Goal: Information Seeking & Learning: Learn about a topic

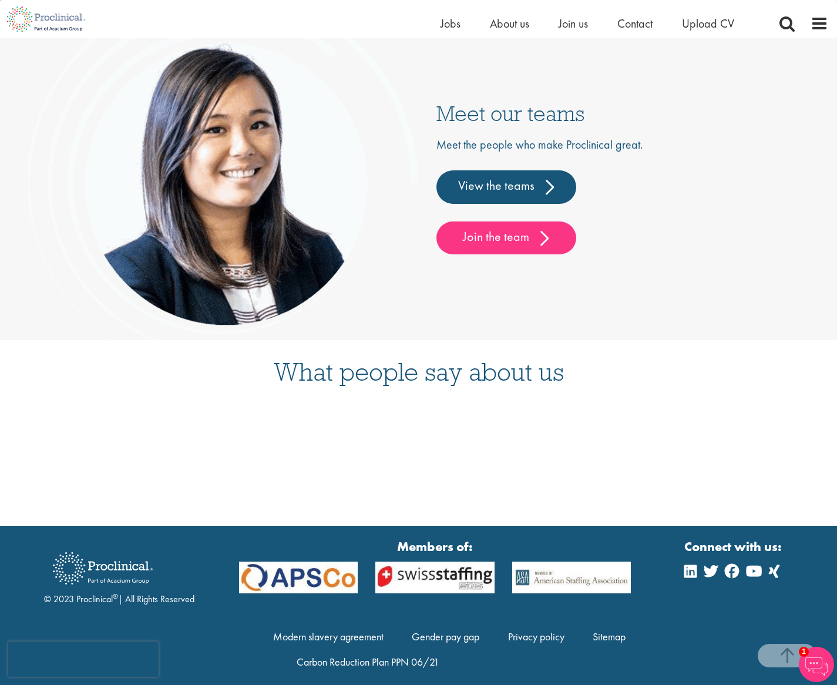
scroll to position [2953, 0]
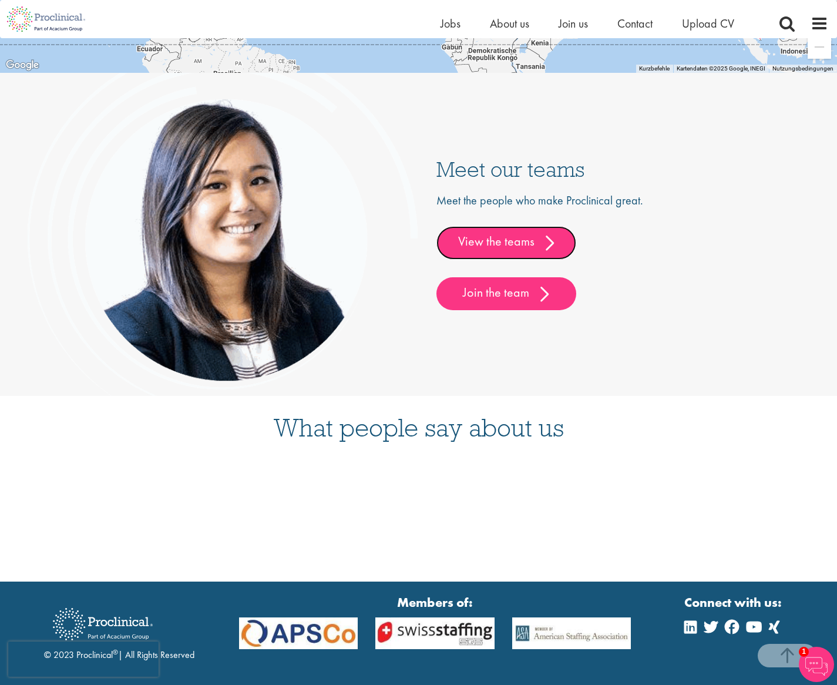
click at [523, 231] on link "View the teams" at bounding box center [506, 242] width 140 height 33
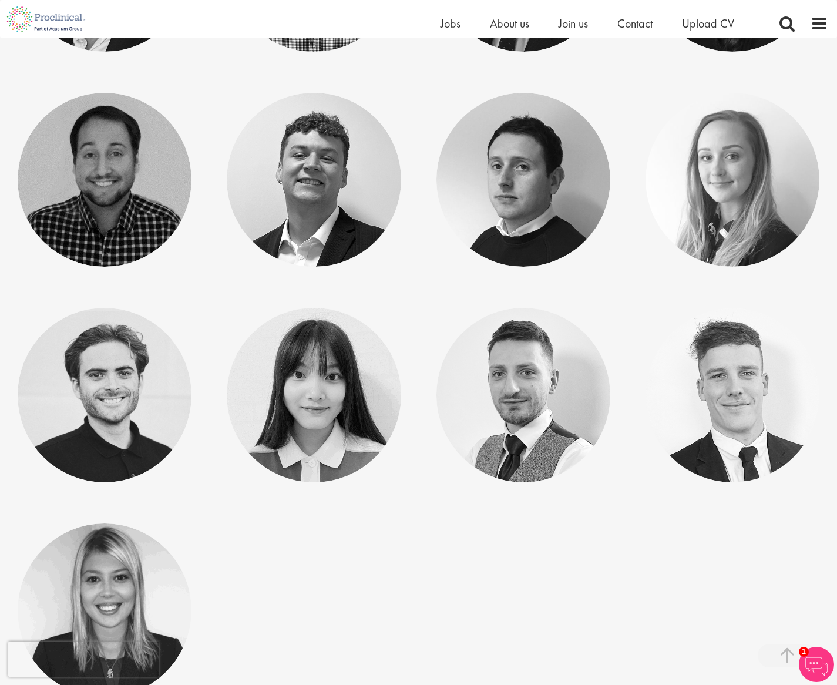
scroll to position [6129, 0]
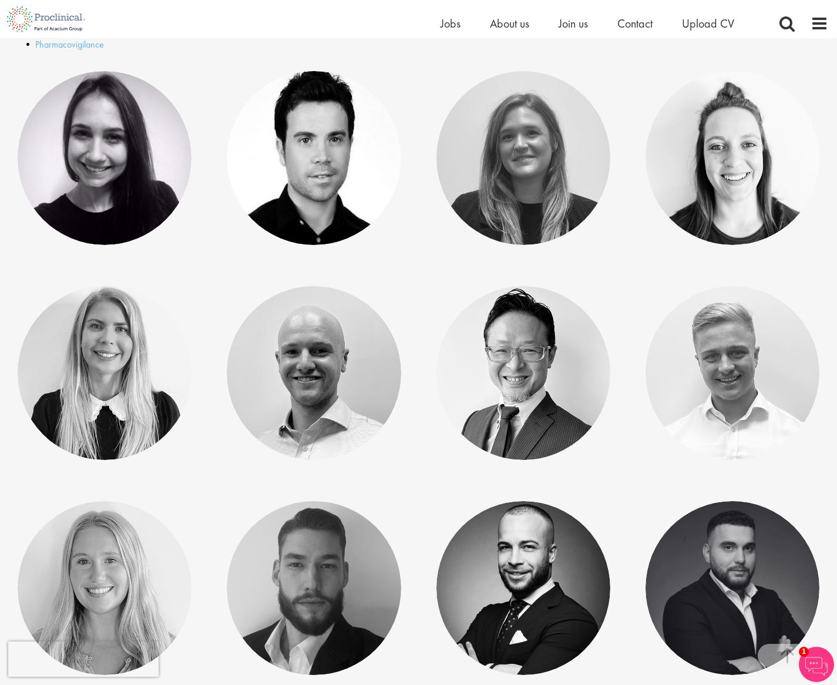
scroll to position [0, 0]
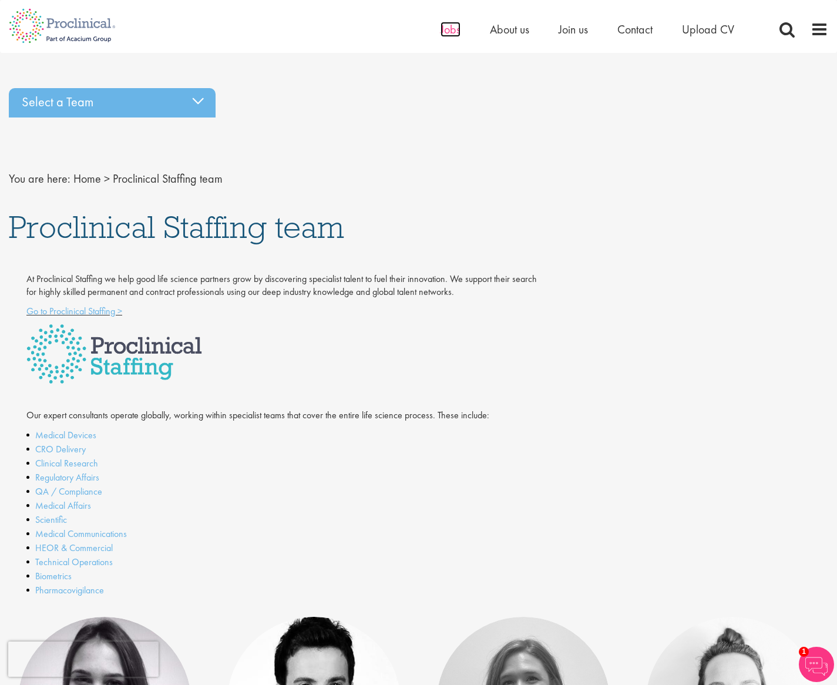
click at [445, 33] on span "Jobs" at bounding box center [451, 29] width 20 height 15
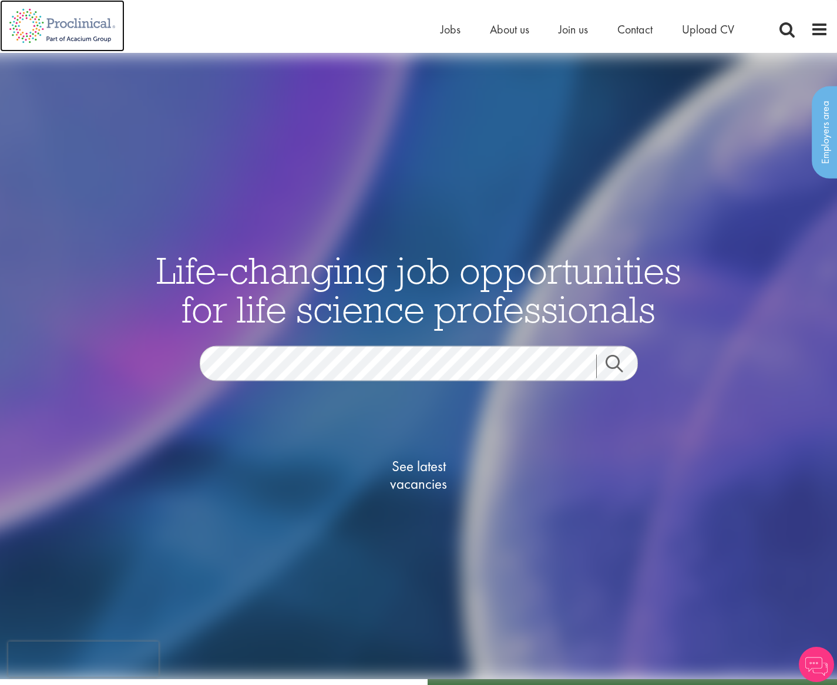
click at [88, 26] on img at bounding box center [62, 26] width 125 height 52
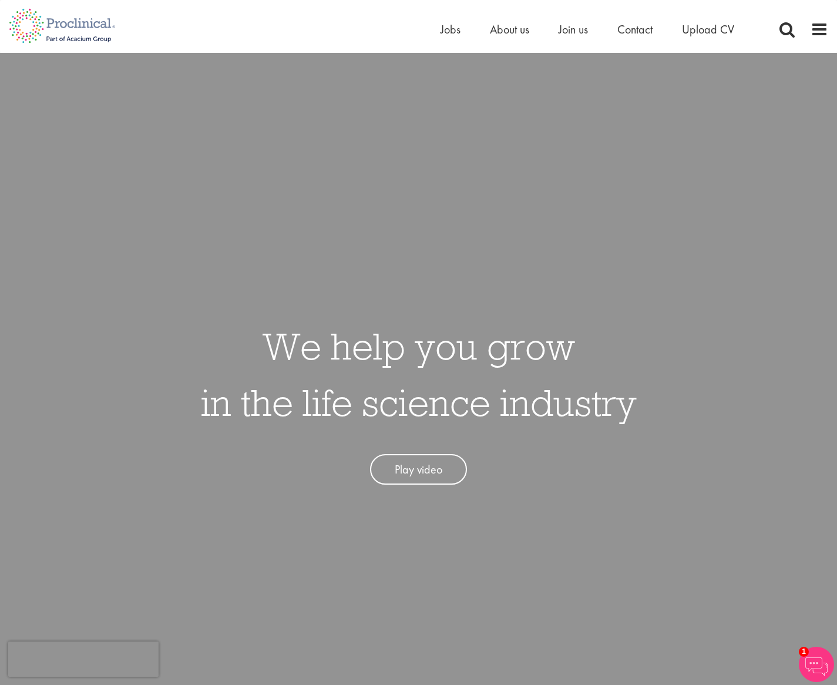
drag, startPoint x: 127, startPoint y: 38, endPoint x: 159, endPoint y: 35, distance: 31.9
click at [158, 36] on div "Home Jobs About us Join us Contact Upload CV" at bounding box center [414, 22] width 828 height 44
click at [450, 29] on span "Jobs" at bounding box center [451, 29] width 20 height 15
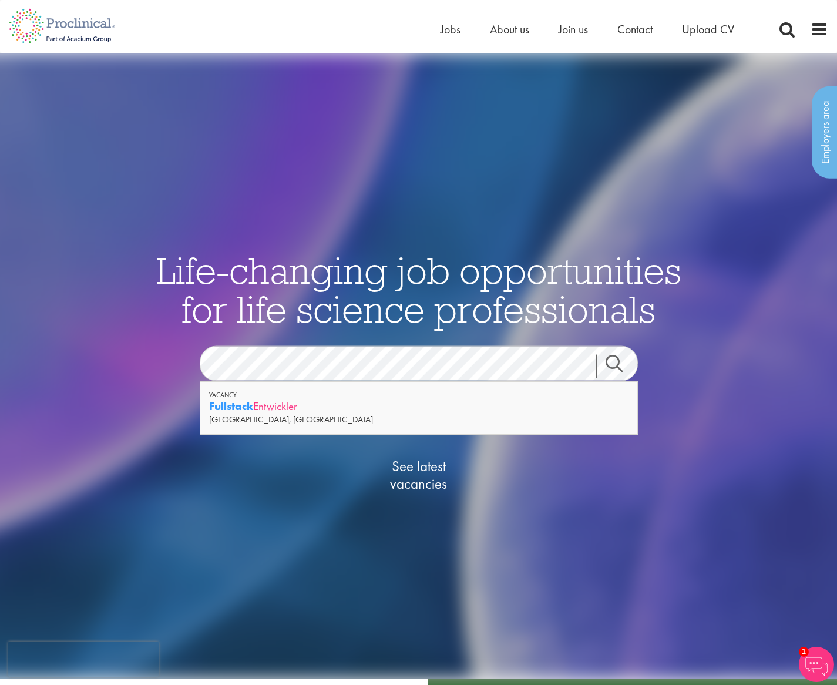
click at [246, 412] on strong "Fullstack" at bounding box center [231, 406] width 44 height 15
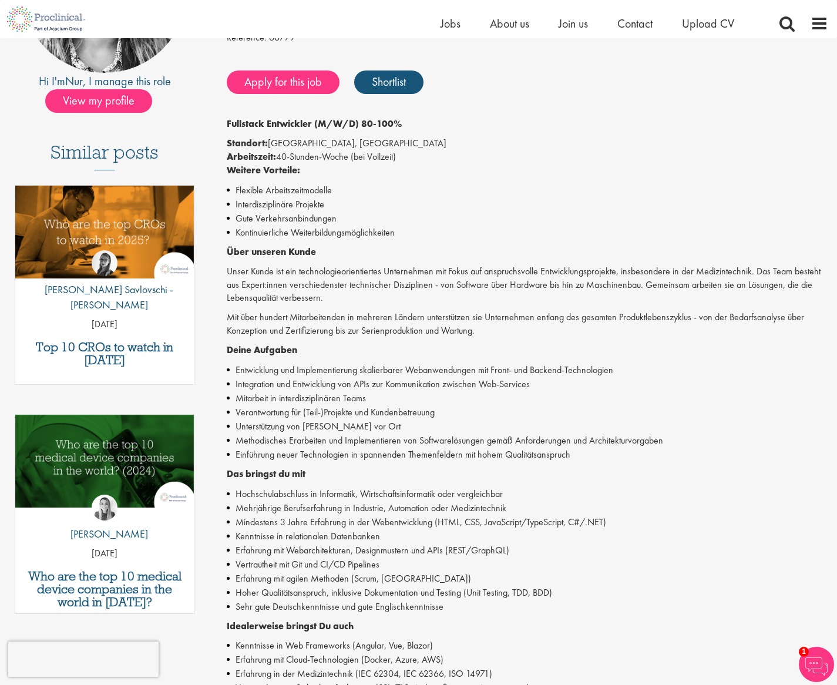
scroll to position [35, 0]
